Goal: Information Seeking & Learning: Learn about a topic

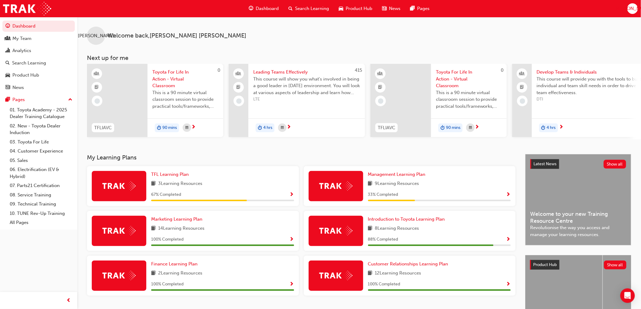
click at [629, 5] on div "[PERSON_NAME]" at bounding box center [633, 8] width 11 height 11
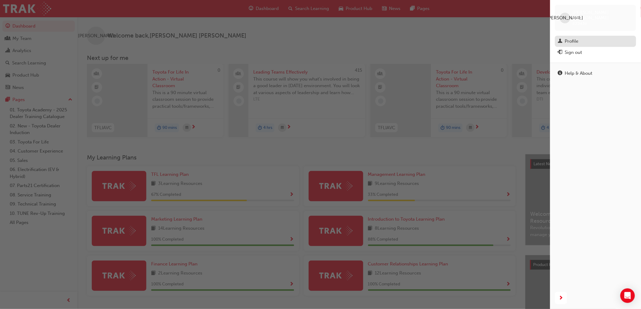
click at [597, 39] on div "Profile" at bounding box center [595, 42] width 75 height 8
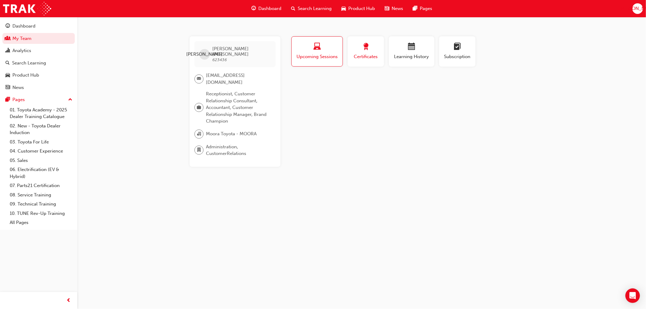
click at [373, 56] on span "Certificates" at bounding box center [365, 56] width 27 height 7
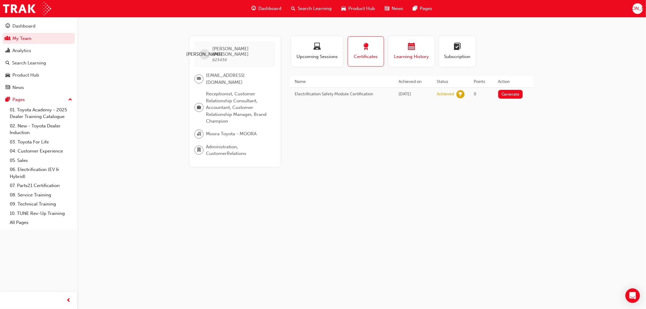
click at [402, 52] on div "Learning History" at bounding box center [412, 51] width 36 height 17
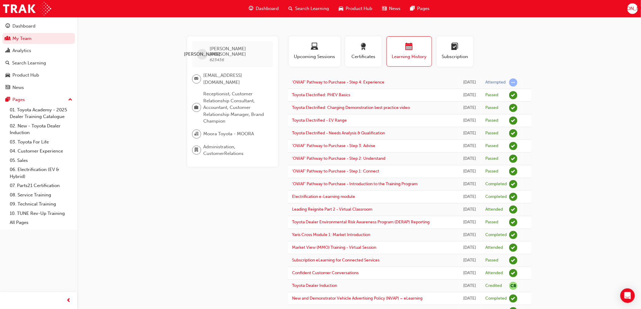
click at [372, 79] on td "'OWAF' Pathway to Purchase - Step 4: Experience" at bounding box center [373, 82] width 171 height 13
click at [371, 80] on link "'OWAF' Pathway to Purchase - Step 4: Experience" at bounding box center [338, 82] width 92 height 5
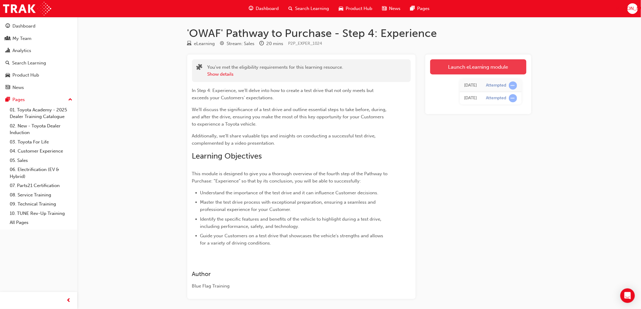
click at [474, 62] on link "Launch eLearning module" at bounding box center [478, 66] width 96 height 15
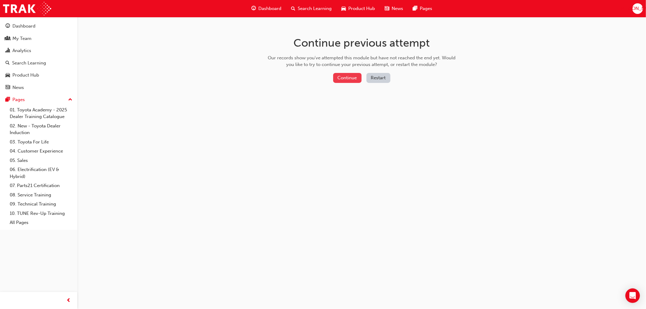
click at [348, 75] on button "Continue" at bounding box center [347, 78] width 28 height 10
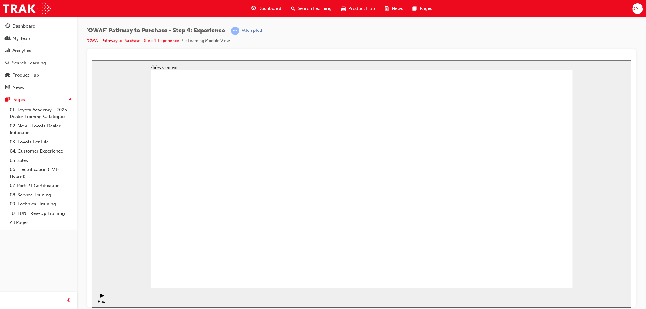
click at [528, 26] on div "'OWAF' Pathway to Purchase - Step 4: Experience | Attempted 'OWAF' Pathway to P…" at bounding box center [361, 155] width 569 height 277
